Goal: Find specific page/section: Find specific page/section

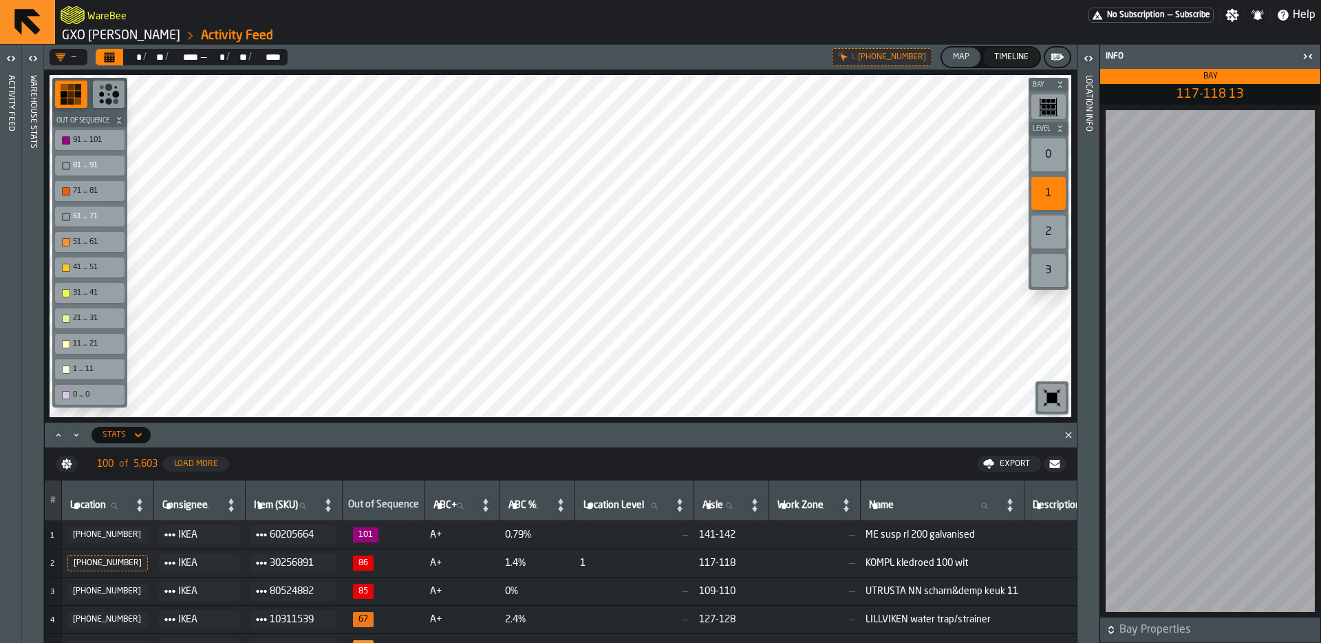
click at [83, 30] on link "GXO [PERSON_NAME]" at bounding box center [121, 35] width 118 height 15
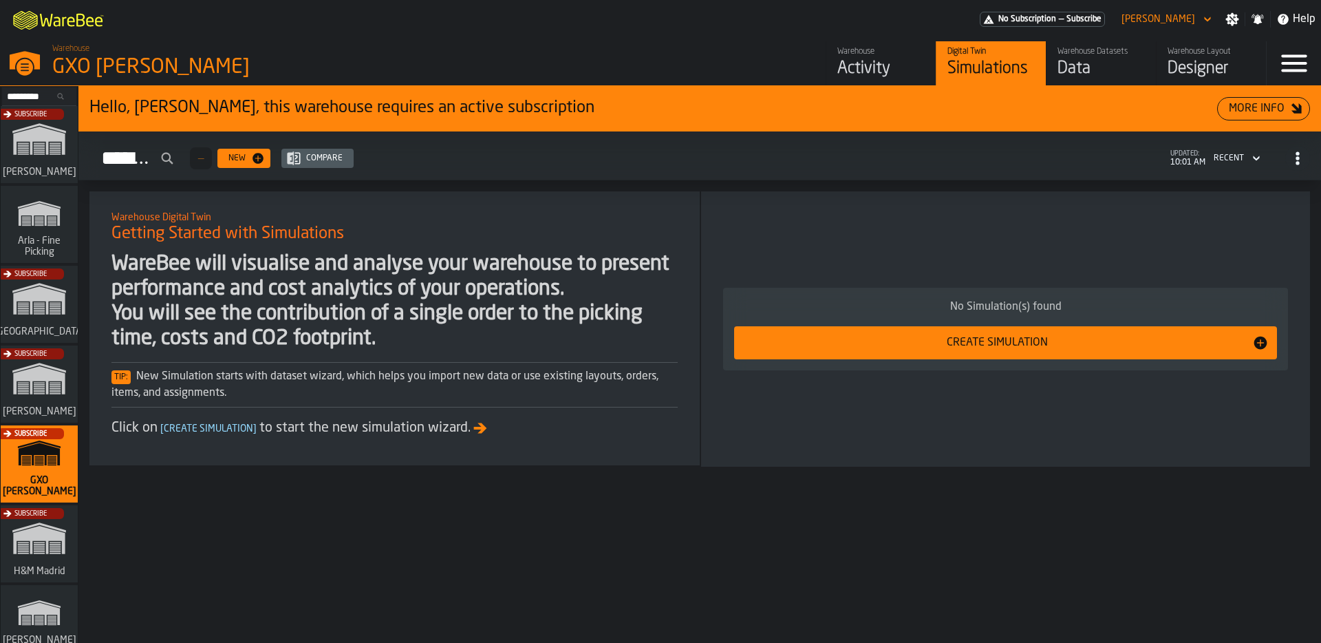
click at [30, 168] on div "Subscribe" at bounding box center [36, 149] width 77 height 80
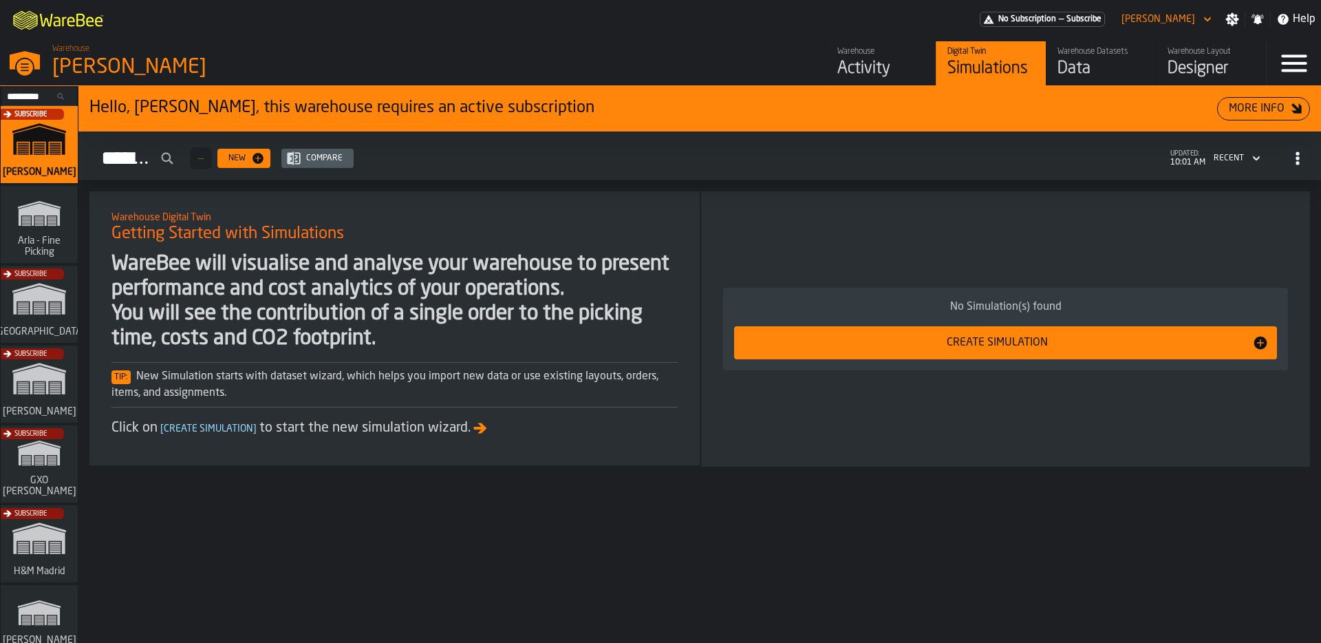
click at [890, 56] on div "Warehouse Activity" at bounding box center [880, 63] width 87 height 33
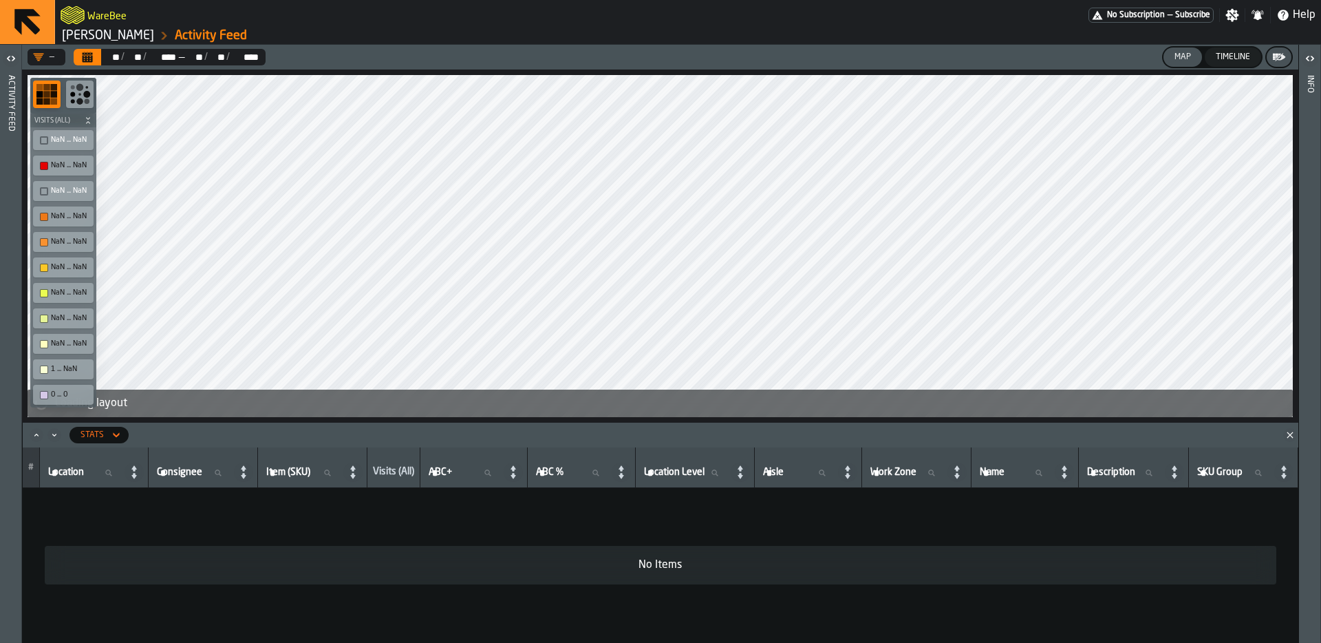
click at [105, 36] on link "[PERSON_NAME]" at bounding box center [108, 35] width 92 height 15
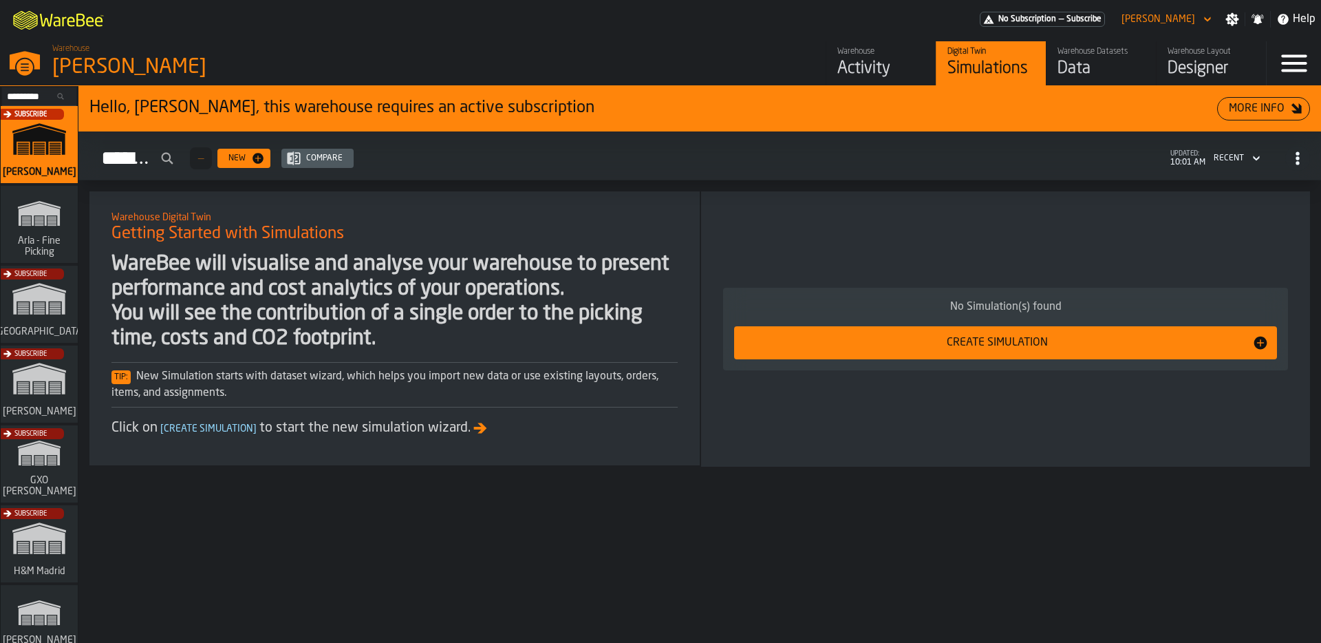
click at [1078, 71] on div "Data" at bounding box center [1101, 69] width 87 height 22
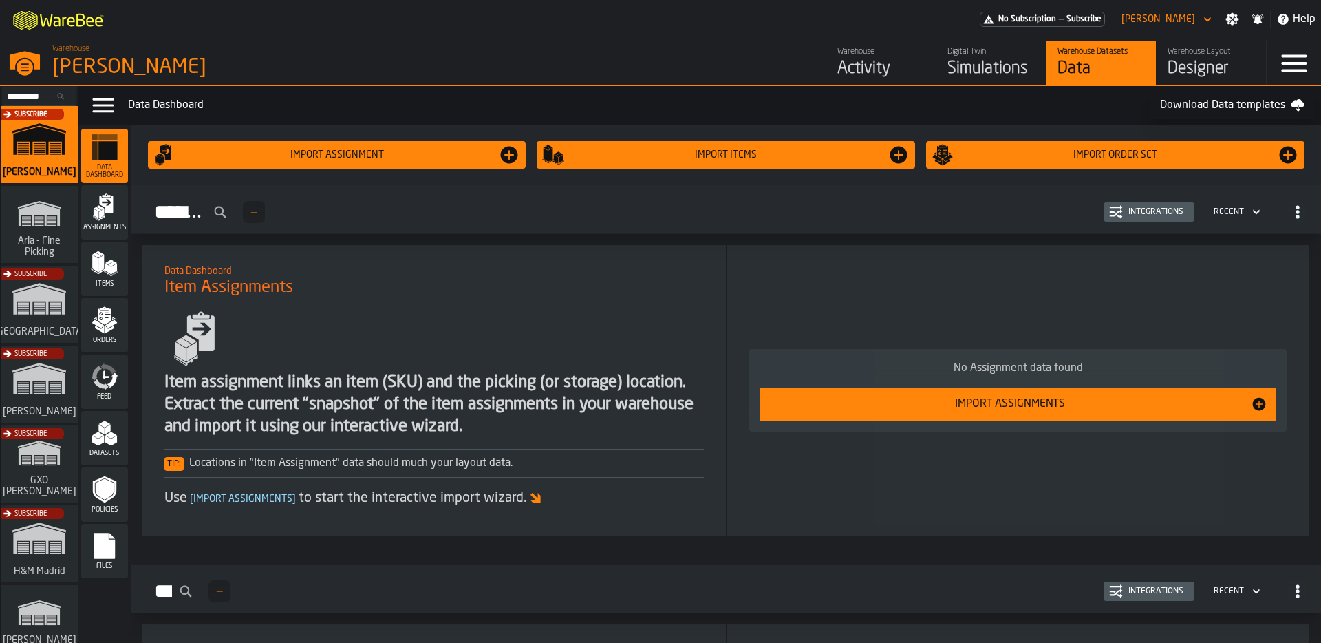
click at [1219, 65] on div "Designer" at bounding box center [1211, 69] width 87 height 22
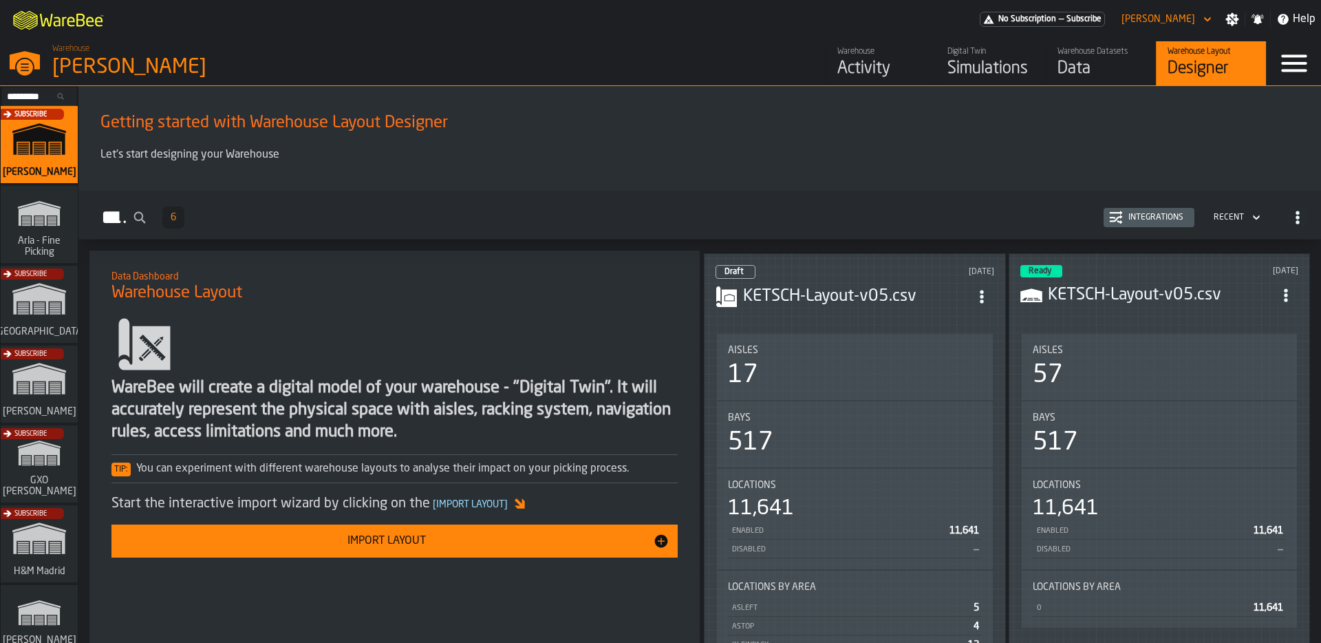
click at [925, 294] on h3 "KETSCH-Layout-v05.csv" at bounding box center [856, 297] width 226 height 22
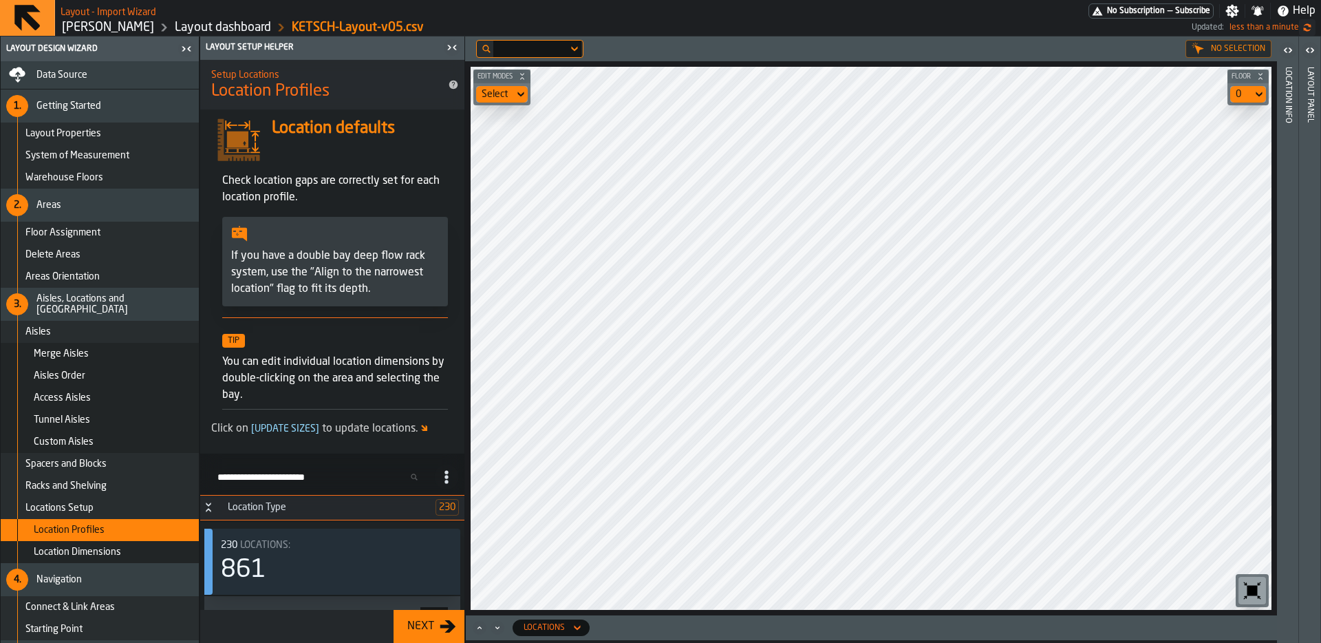
click at [195, 17] on div "Layout - Import Wizard" at bounding box center [575, 11] width 1028 height 17
click at [200, 23] on link "Layout dashboard" at bounding box center [223, 27] width 96 height 15
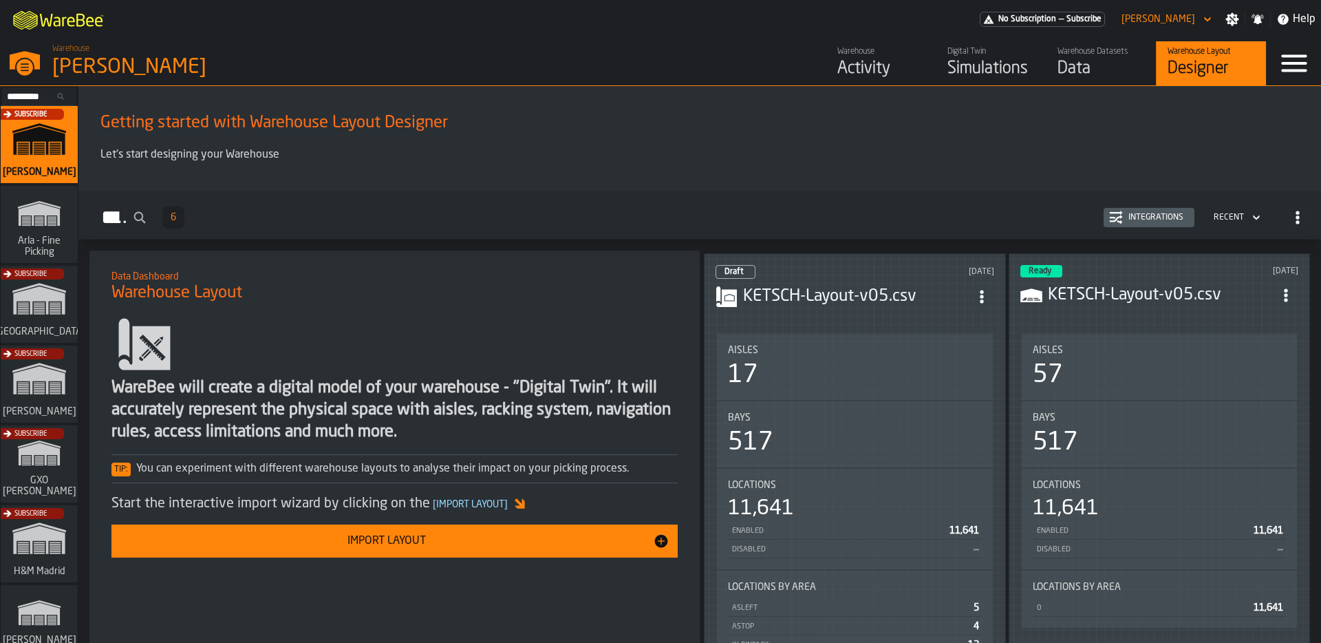
click at [1175, 284] on h3 "KETSCH-Layout-v05.csv" at bounding box center [1161, 295] width 226 height 22
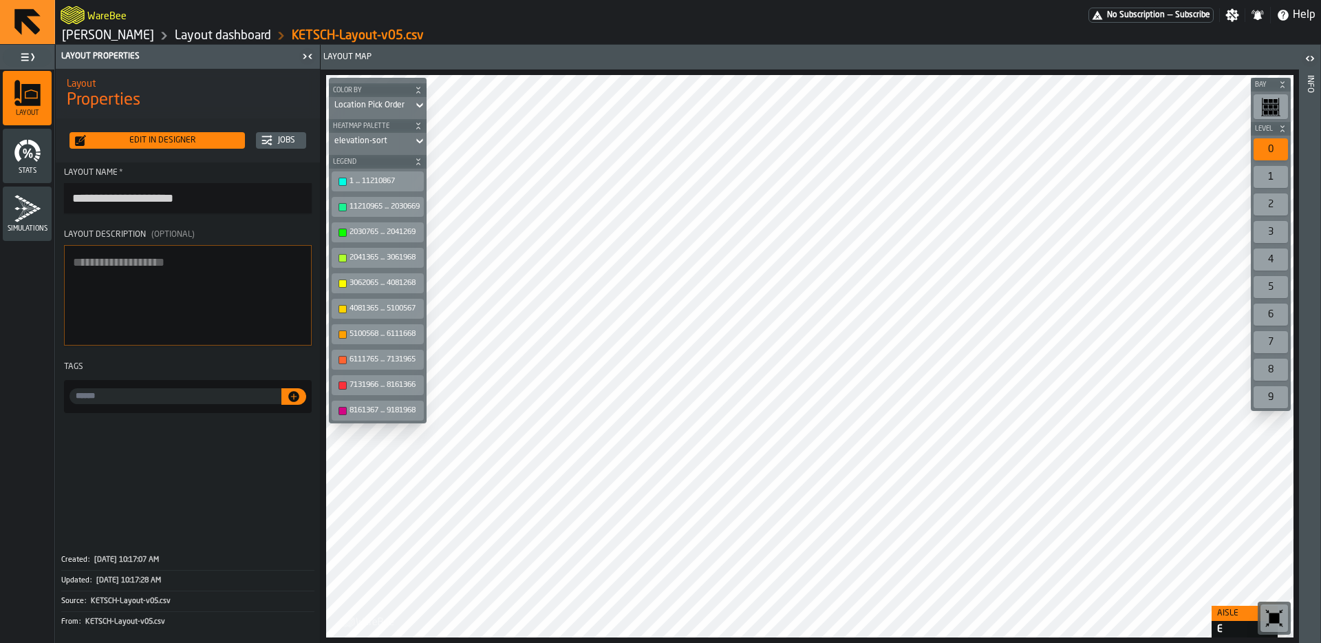
click at [1285, 622] on div "button-toolbar-undefined" at bounding box center [1275, 618] width 28 height 28
click at [1277, 620] on icon "button-toolbar-undefined" at bounding box center [1275, 618] width 10 height 10
click at [204, 41] on link "Layout dashboard" at bounding box center [223, 35] width 96 height 15
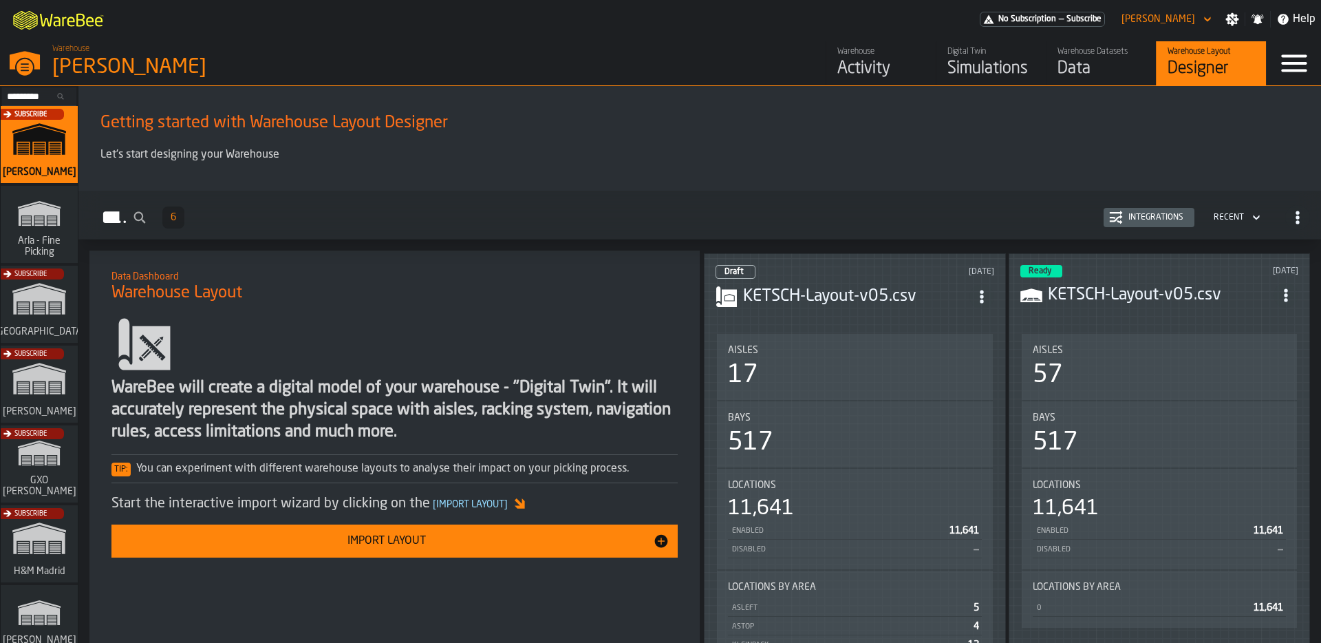
click at [1288, 288] on icon "ItemListCard-DashboardItemContainer" at bounding box center [1286, 295] width 14 height 14
click at [1255, 328] on li "Open" at bounding box center [1252, 319] width 93 height 33
